Goal: Find specific page/section: Find specific page/section

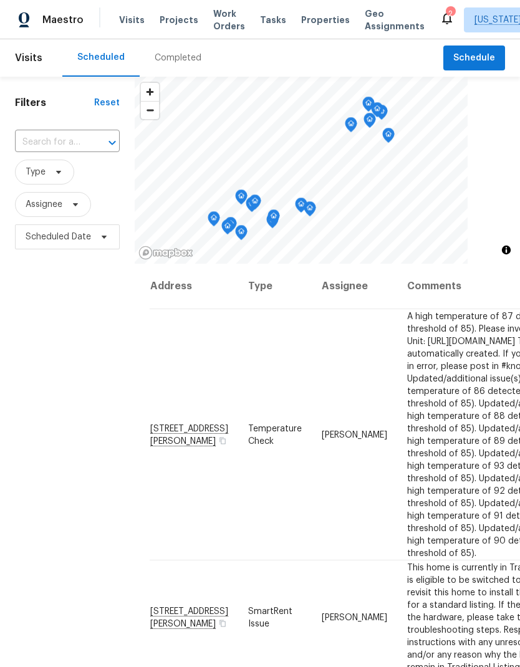
click at [161, 23] on span "Projects" at bounding box center [178, 20] width 39 height 12
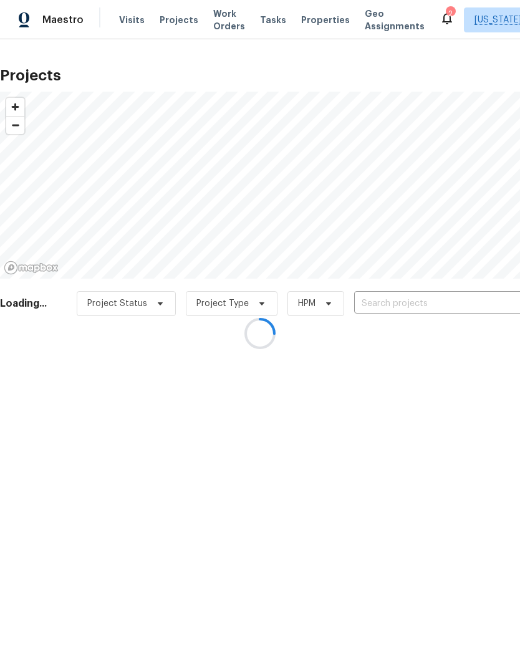
click at [311, 26] on div at bounding box center [260, 333] width 520 height 667
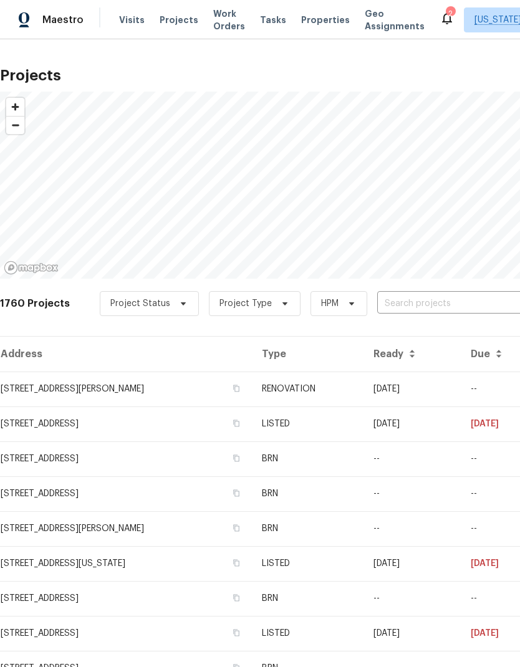
click at [301, 17] on span "Properties" at bounding box center [325, 20] width 49 height 12
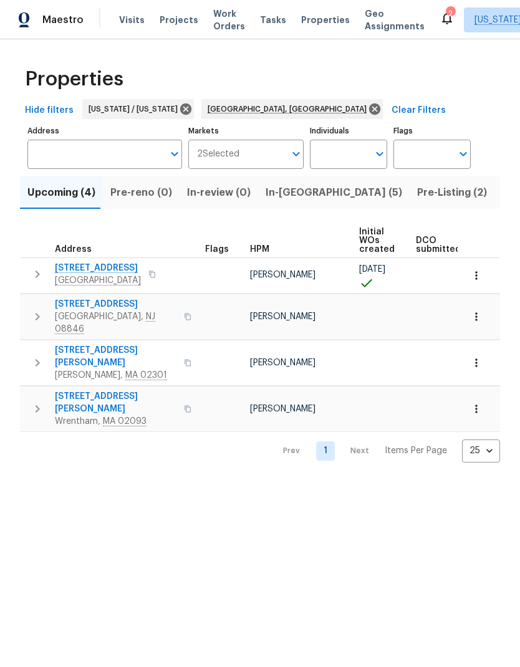
click at [417, 200] on span "Pre-Listing (2)" at bounding box center [452, 192] width 70 height 17
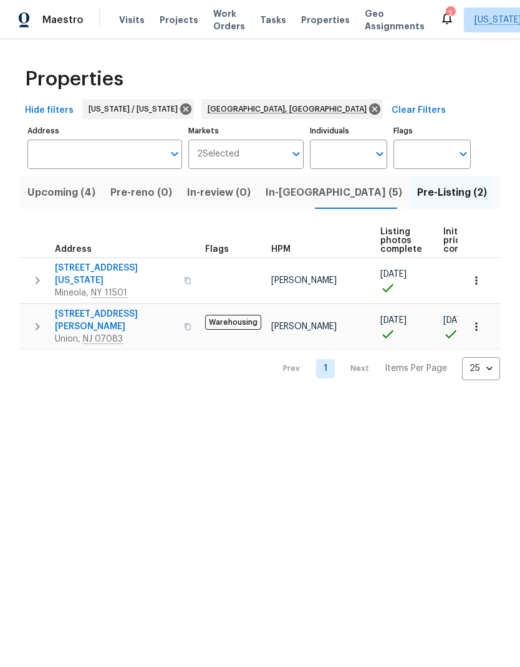
click at [502, 196] on span "Listed (33)" at bounding box center [528, 192] width 53 height 17
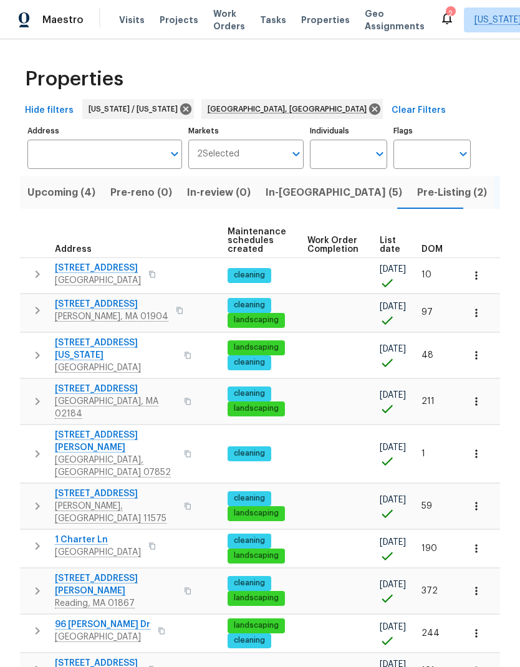
scroll to position [0, 152]
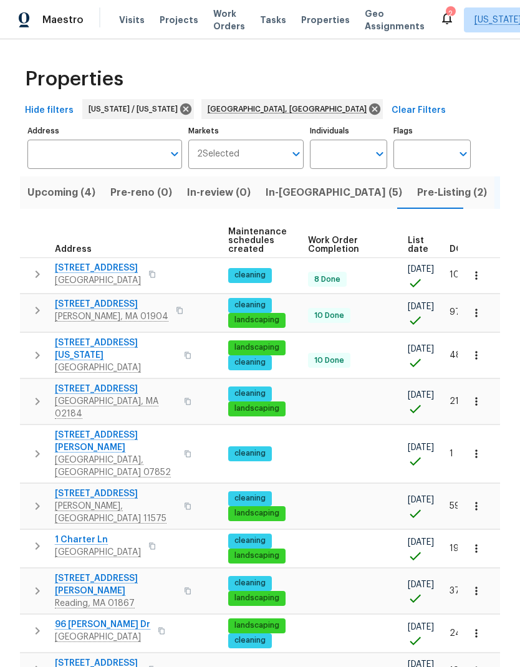
click at [432, 245] on div "List date" at bounding box center [423, 244] width 32 height 17
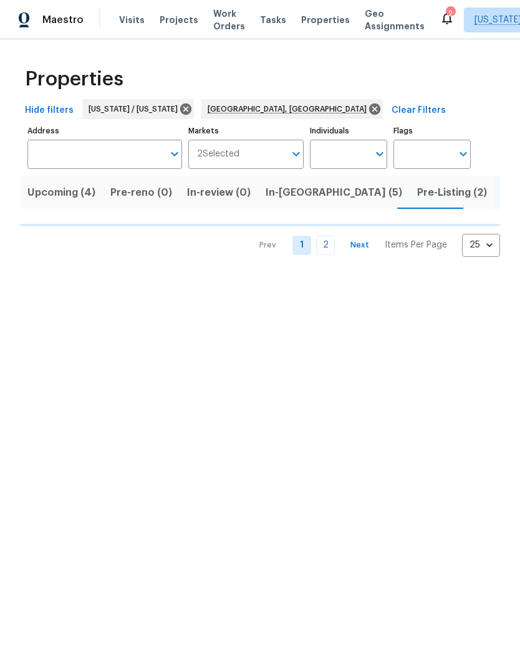
click at [478, 245] on body "Maestro Visits Projects Work Orders Tasks Properties Geo Assignments 2 [US_STAT…" at bounding box center [260, 138] width 520 height 277
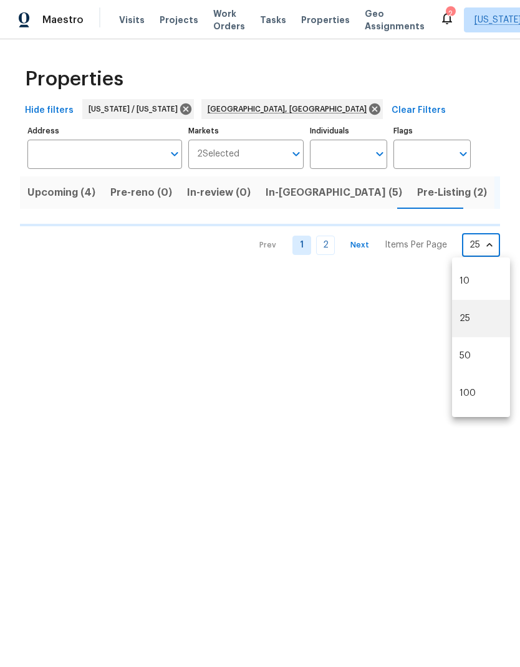
click at [473, 364] on li "50" at bounding box center [481, 355] width 58 height 37
type input "50"
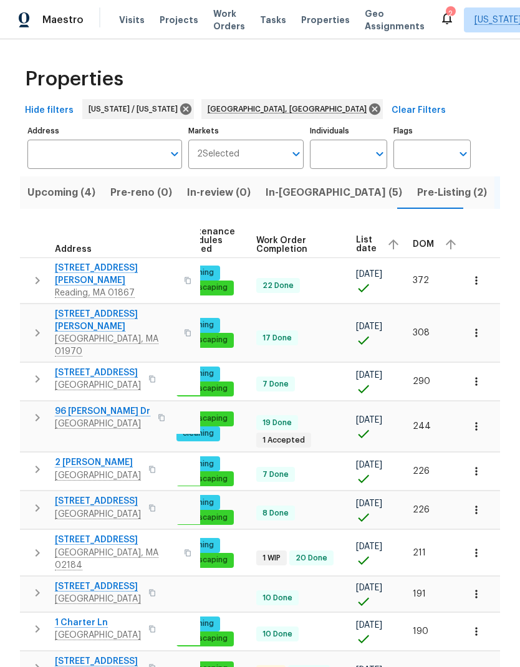
scroll to position [0, 203]
click at [425, 239] on div "DOM" at bounding box center [436, 244] width 47 height 19
